Goal: Transaction & Acquisition: Purchase product/service

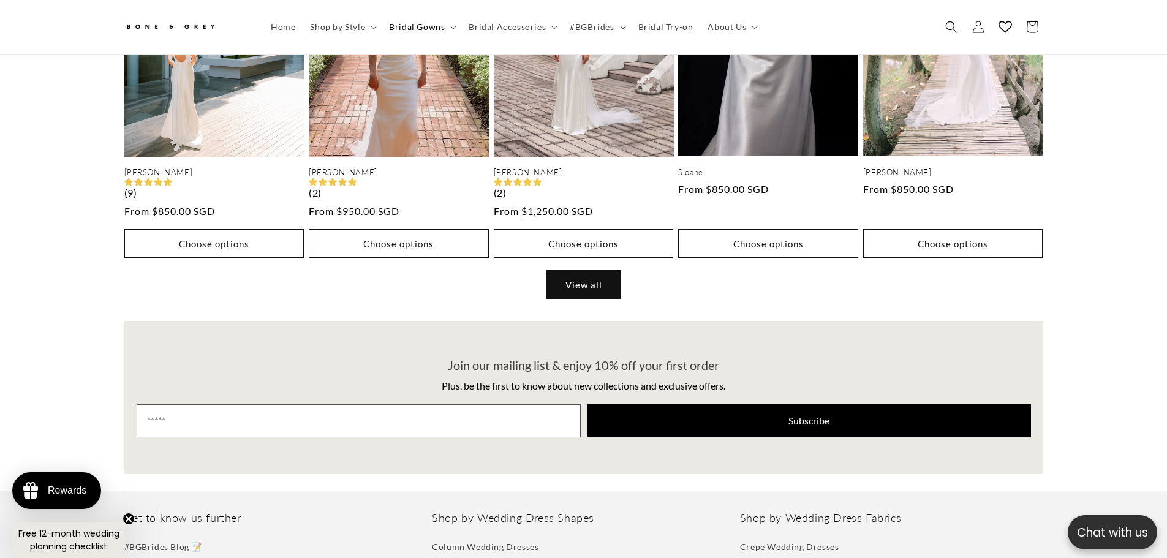
scroll to position [851, 0]
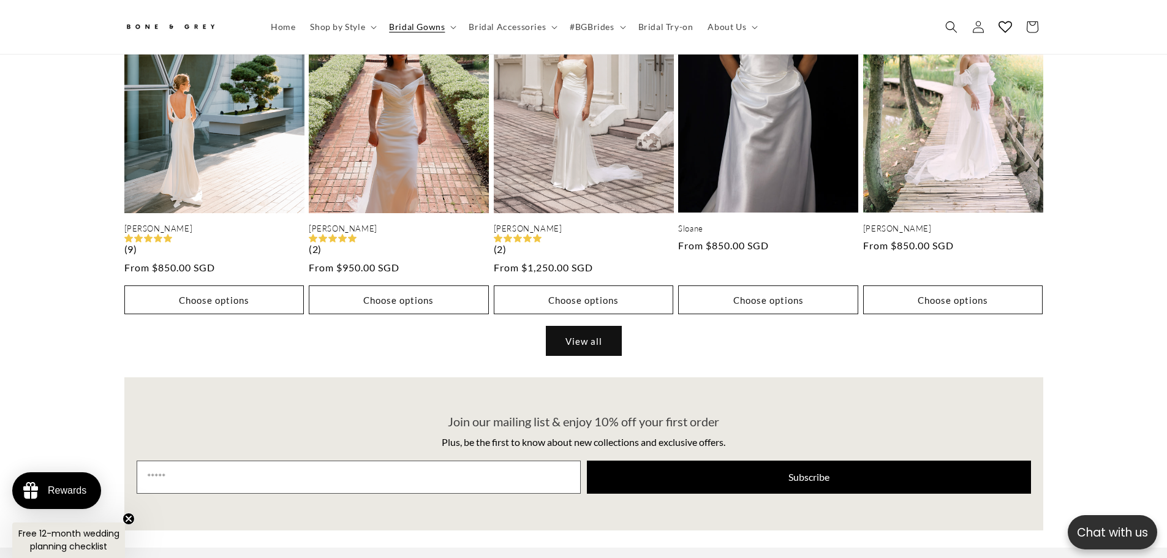
click at [601, 336] on link "View all" at bounding box center [583, 341] width 75 height 29
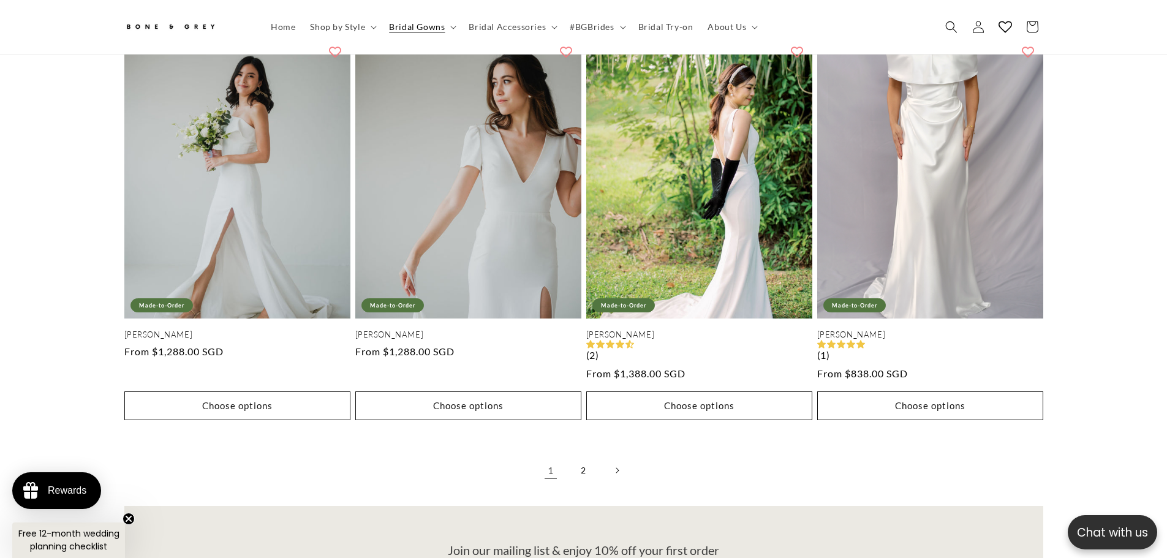
scroll to position [2566, 0]
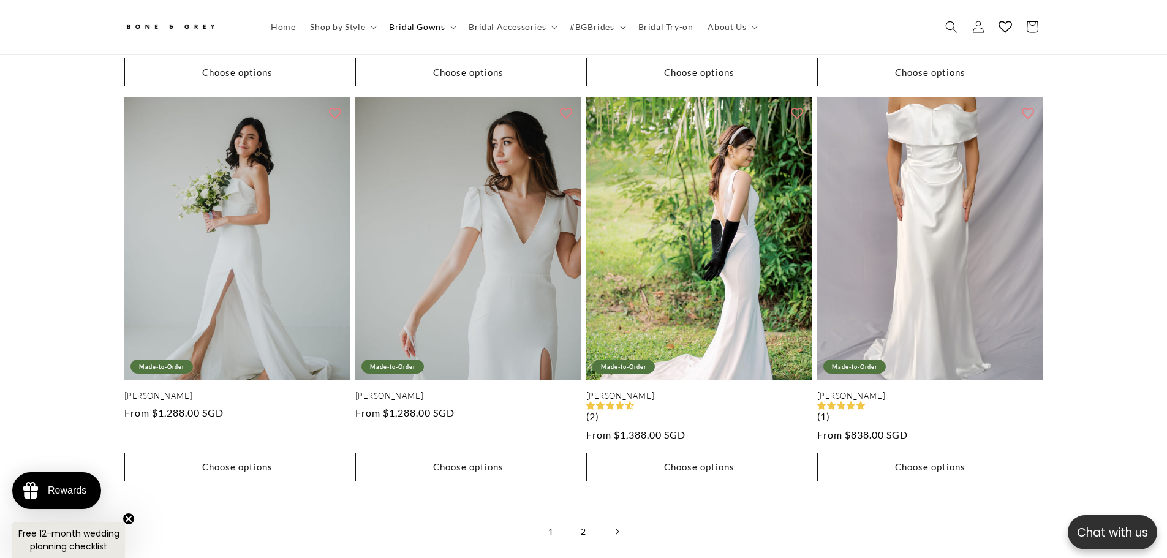
click at [585, 518] on link "2" at bounding box center [583, 531] width 27 height 27
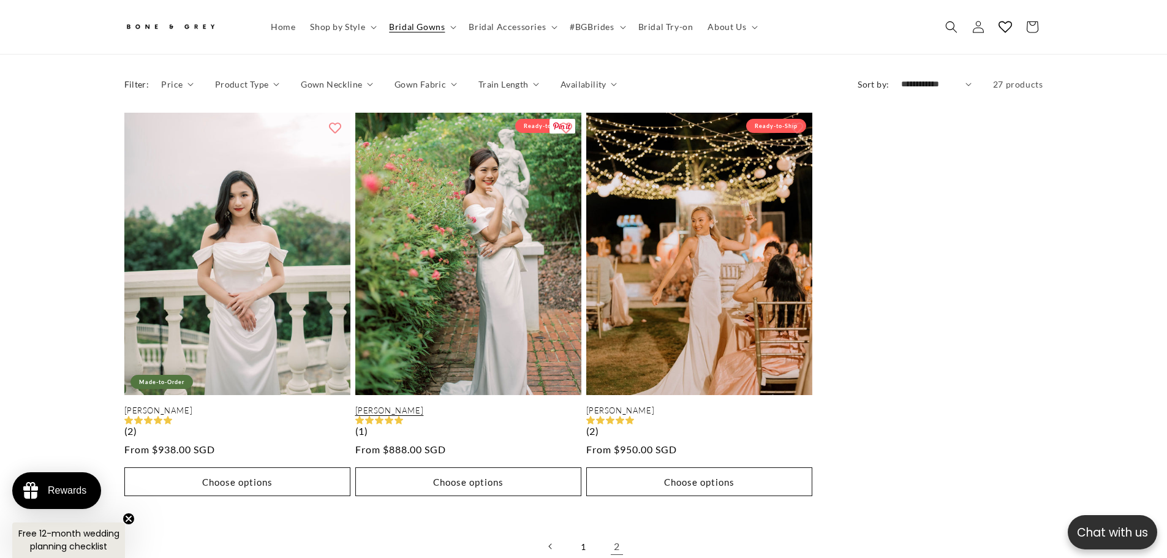
scroll to position [606, 0]
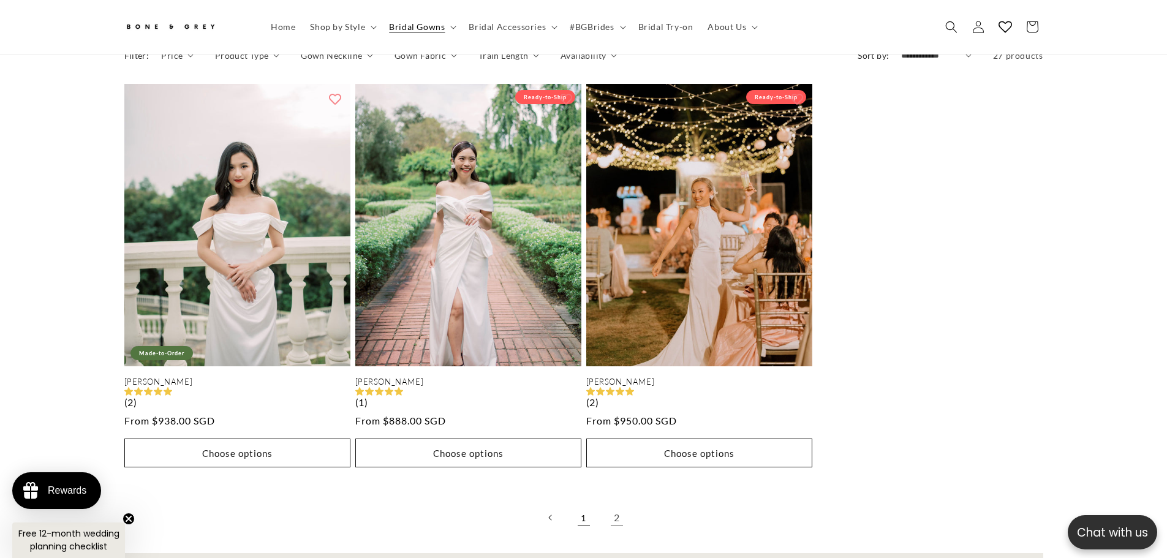
click at [586, 504] on link "1" at bounding box center [583, 517] width 27 height 27
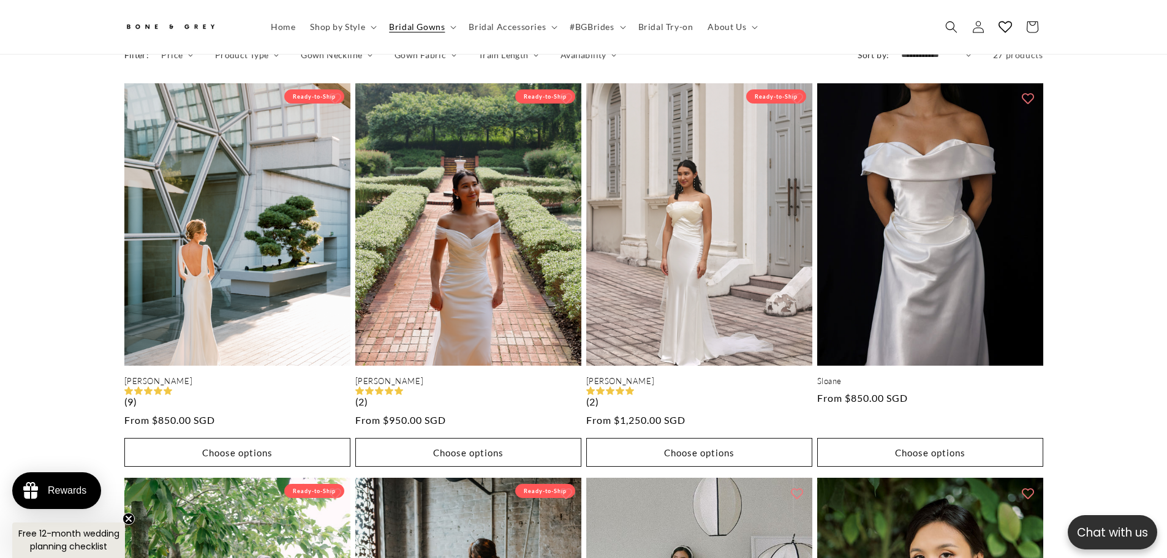
scroll to position [0, 337]
